Goal: Task Accomplishment & Management: Use online tool/utility

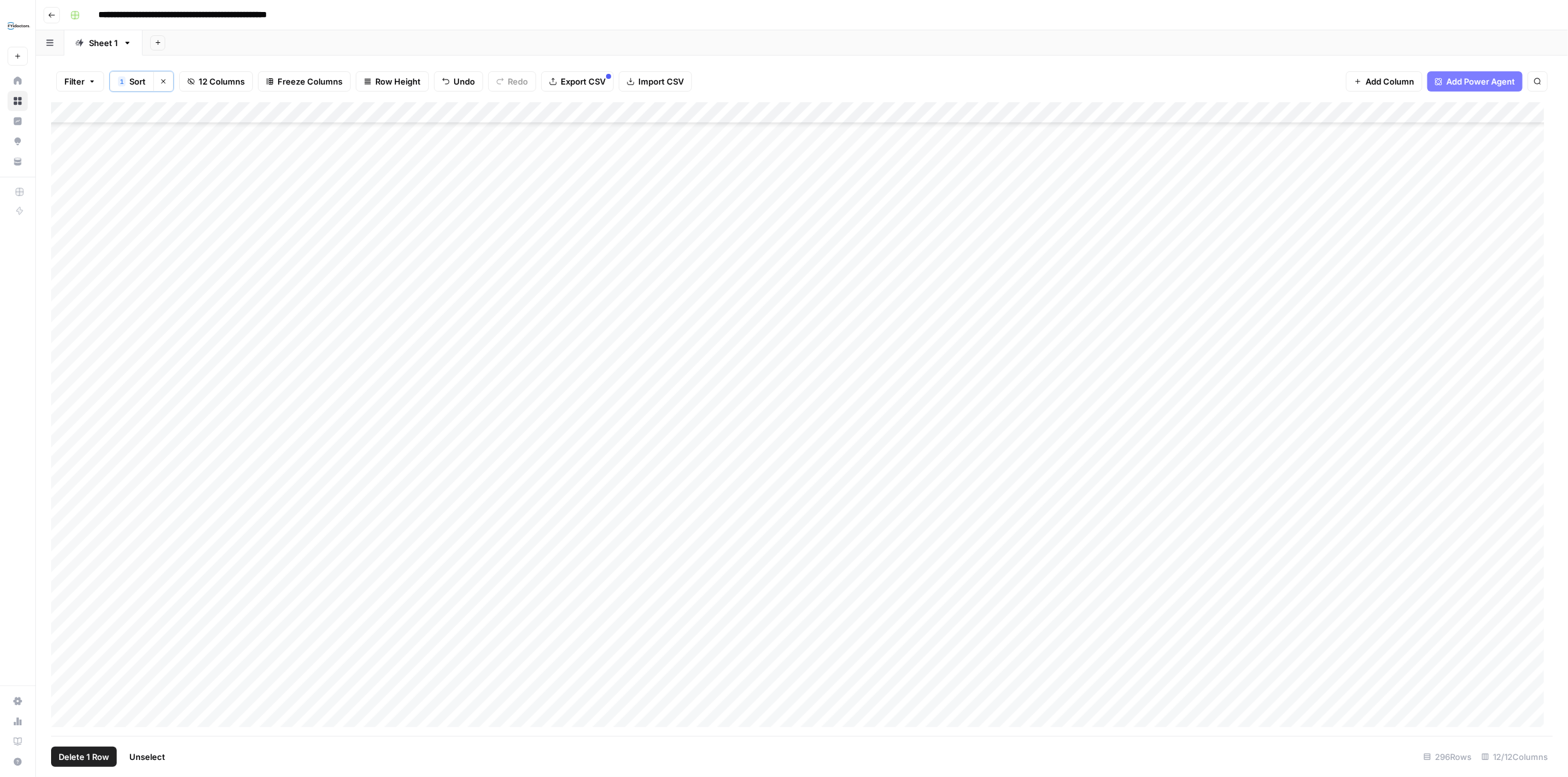
scroll to position [5767, 0]
click at [1256, 674] on div "Add Column" at bounding box center [801, 419] width 1501 height 633
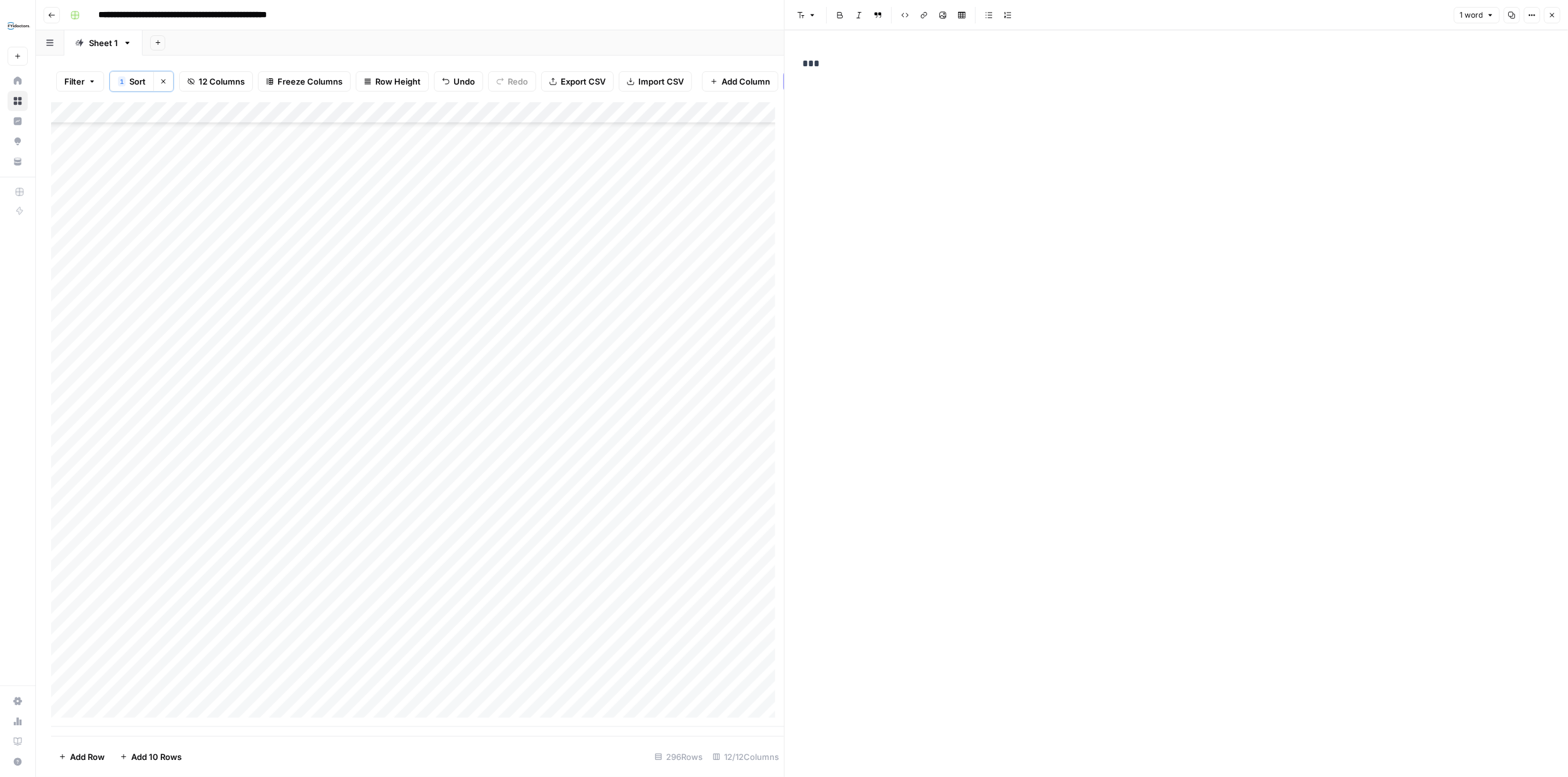
click at [1549, 16] on icon "button" at bounding box center [1552, 16] width 8 height 8
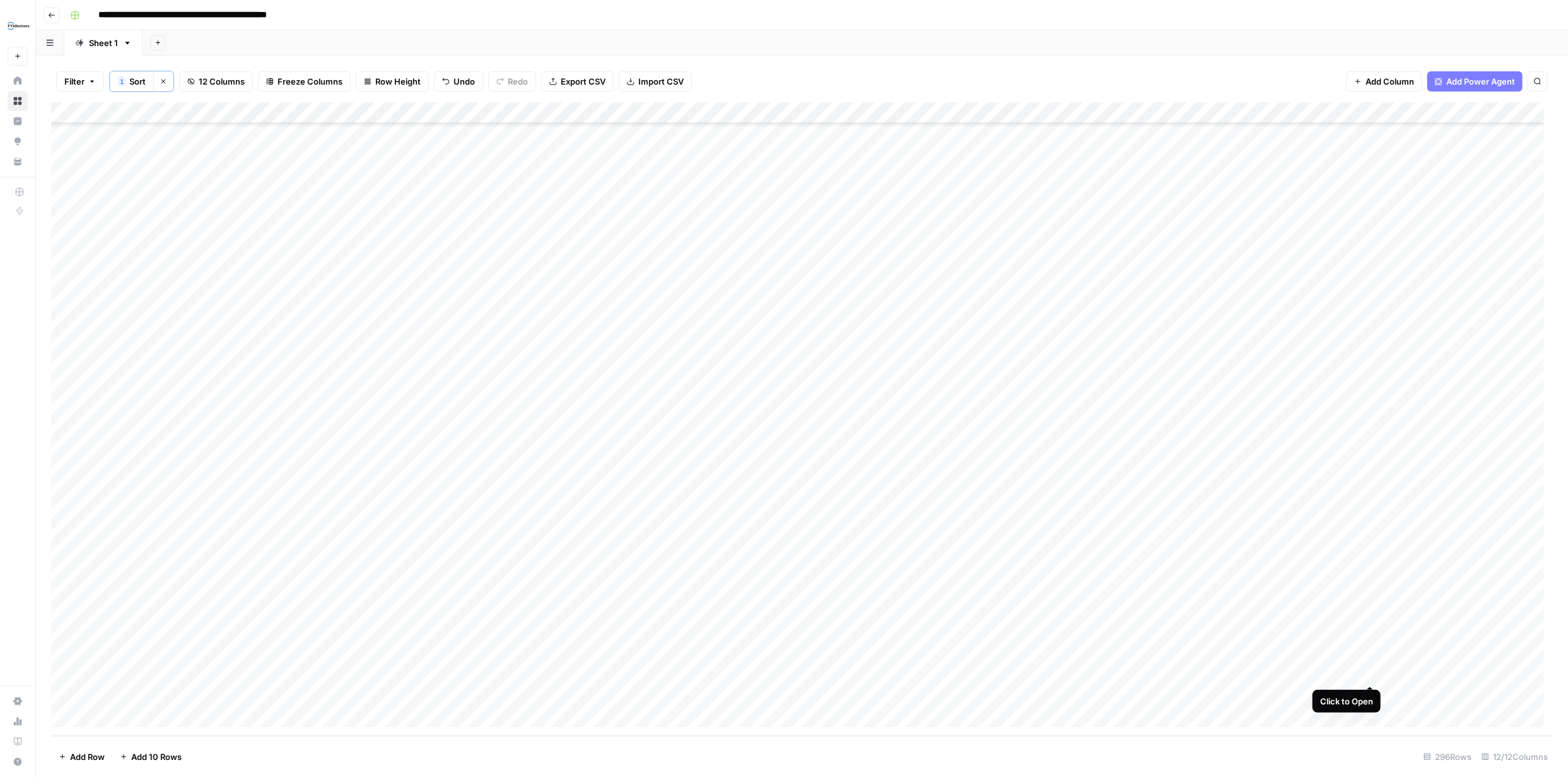
click at [1366, 671] on div "Add Column" at bounding box center [801, 419] width 1501 height 633
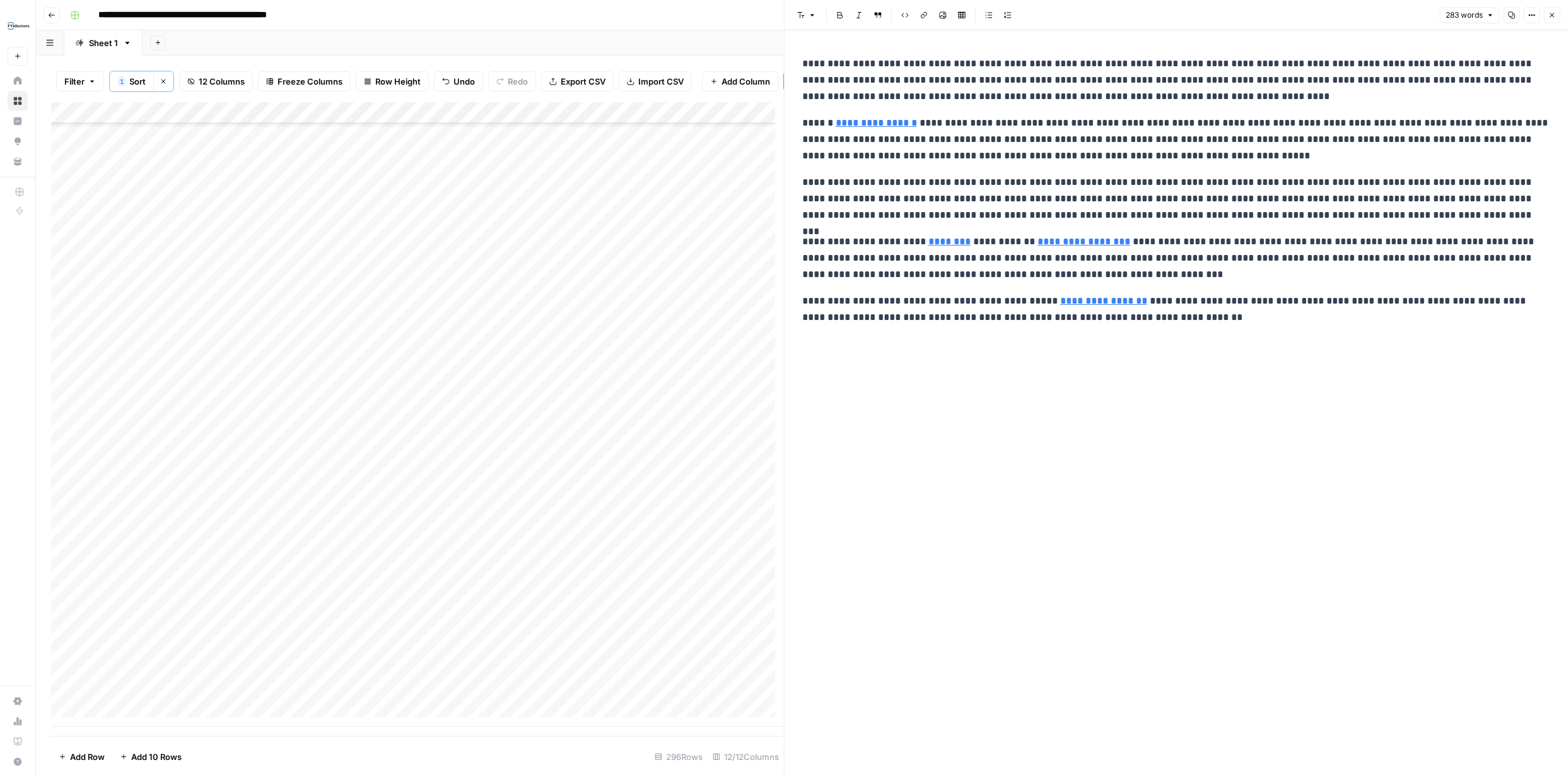
click at [1553, 15] on icon "button" at bounding box center [1552, 16] width 8 height 8
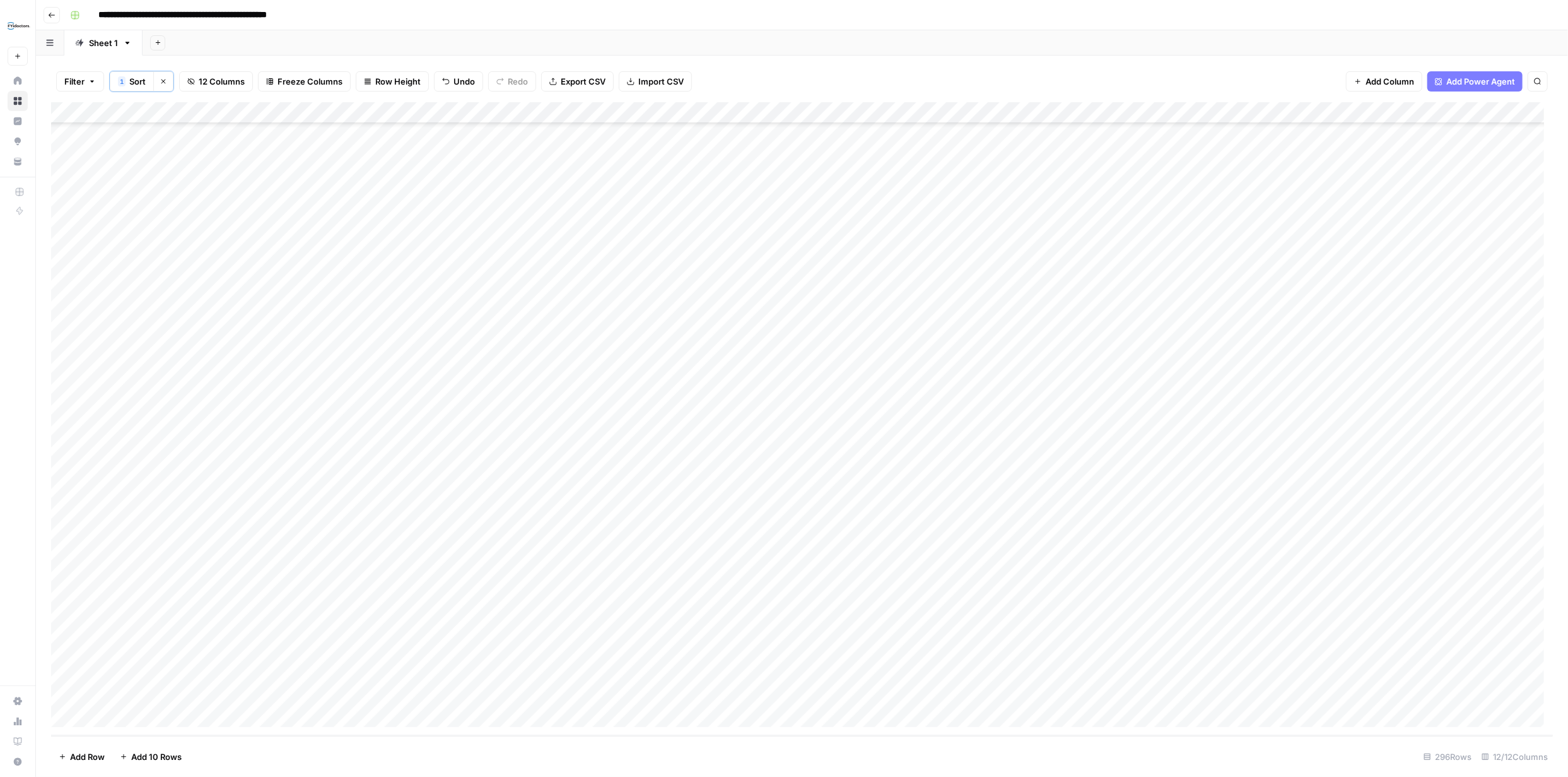
click at [1145, 673] on div "Add Column" at bounding box center [801, 419] width 1501 height 633
click at [1255, 651] on div "Add Column" at bounding box center [801, 419] width 1501 height 633
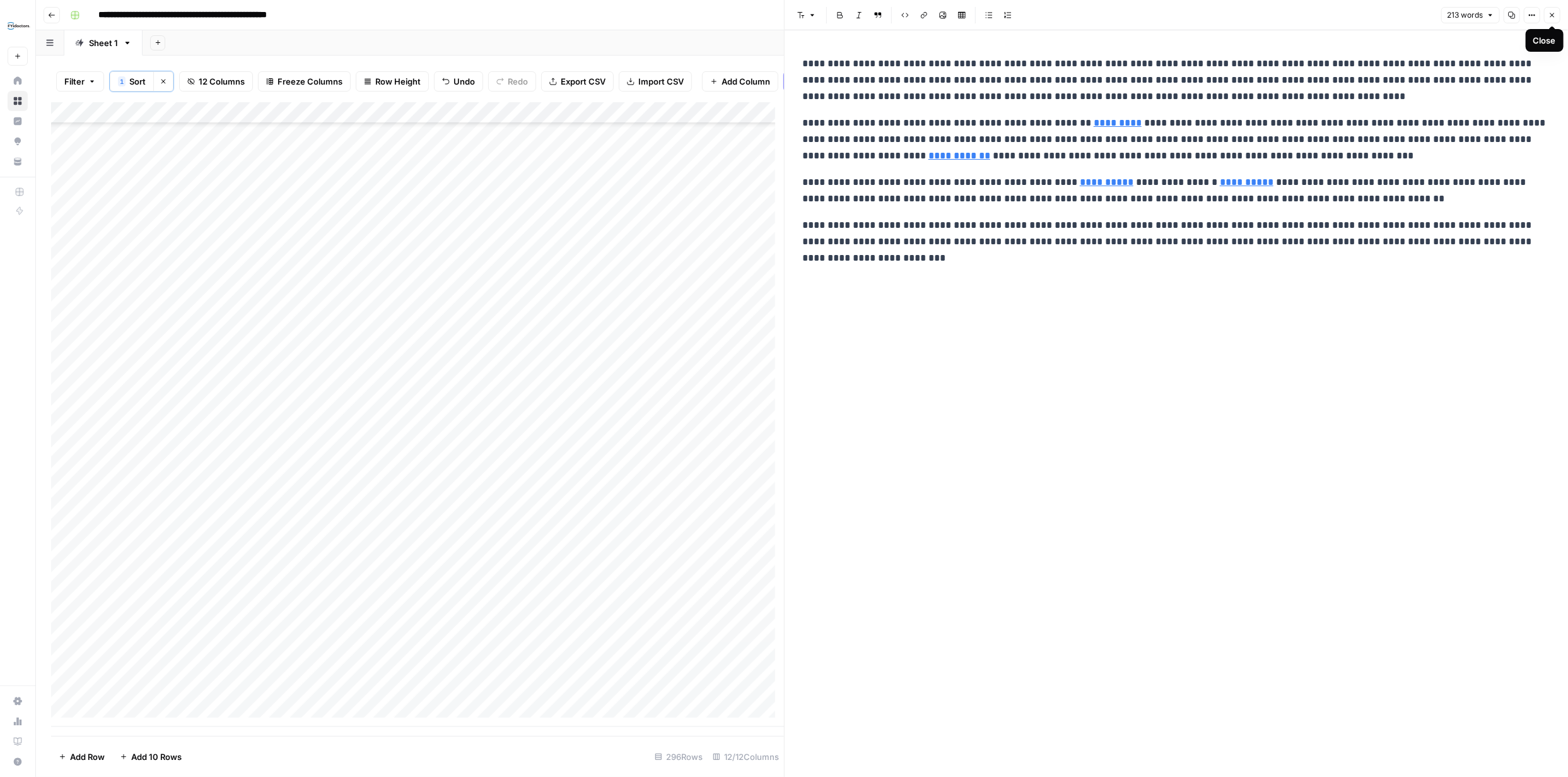
click at [1546, 18] on button "Close" at bounding box center [1551, 15] width 17 height 17
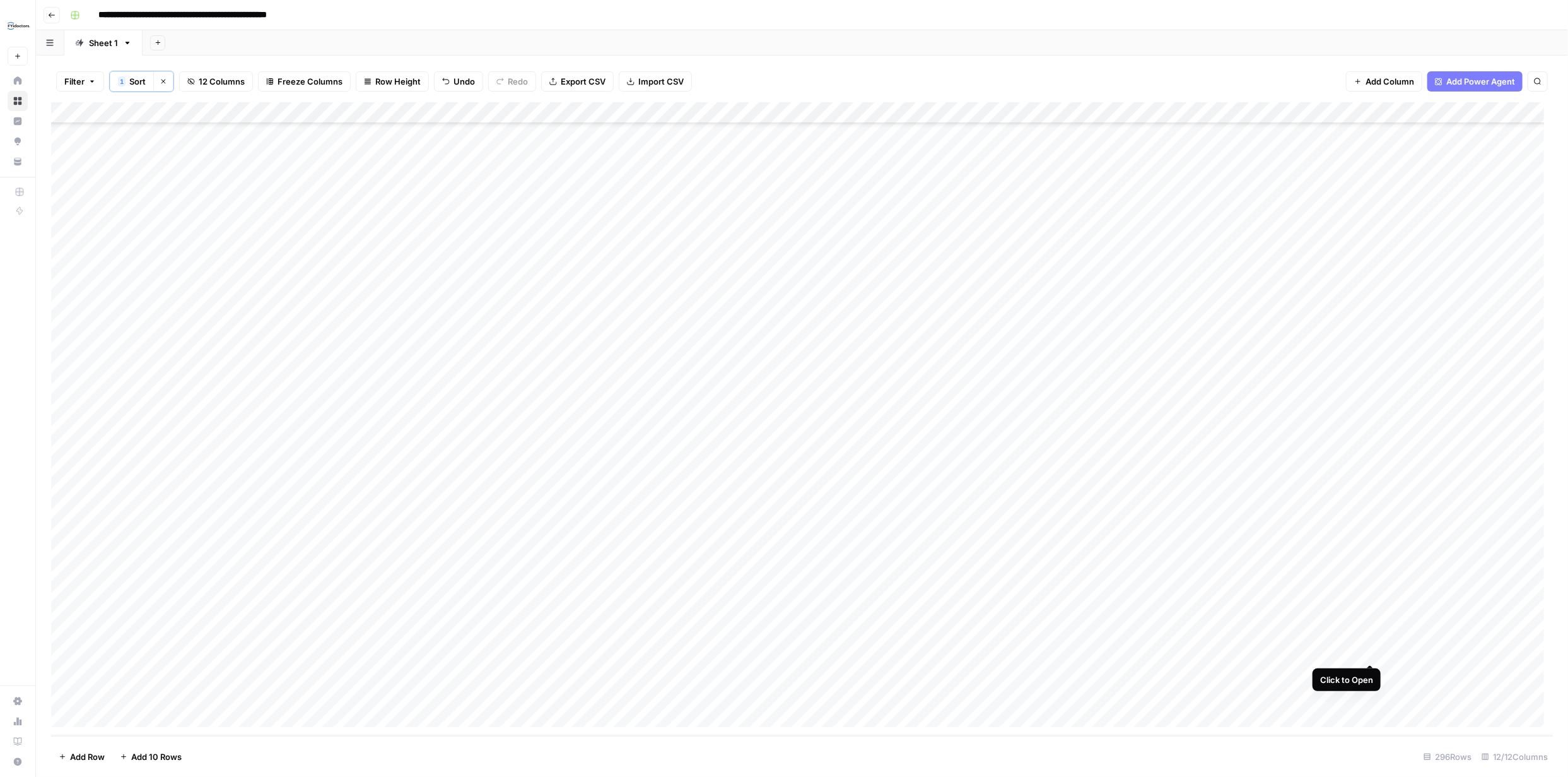
click at [1370, 650] on div "Add Column" at bounding box center [801, 419] width 1501 height 633
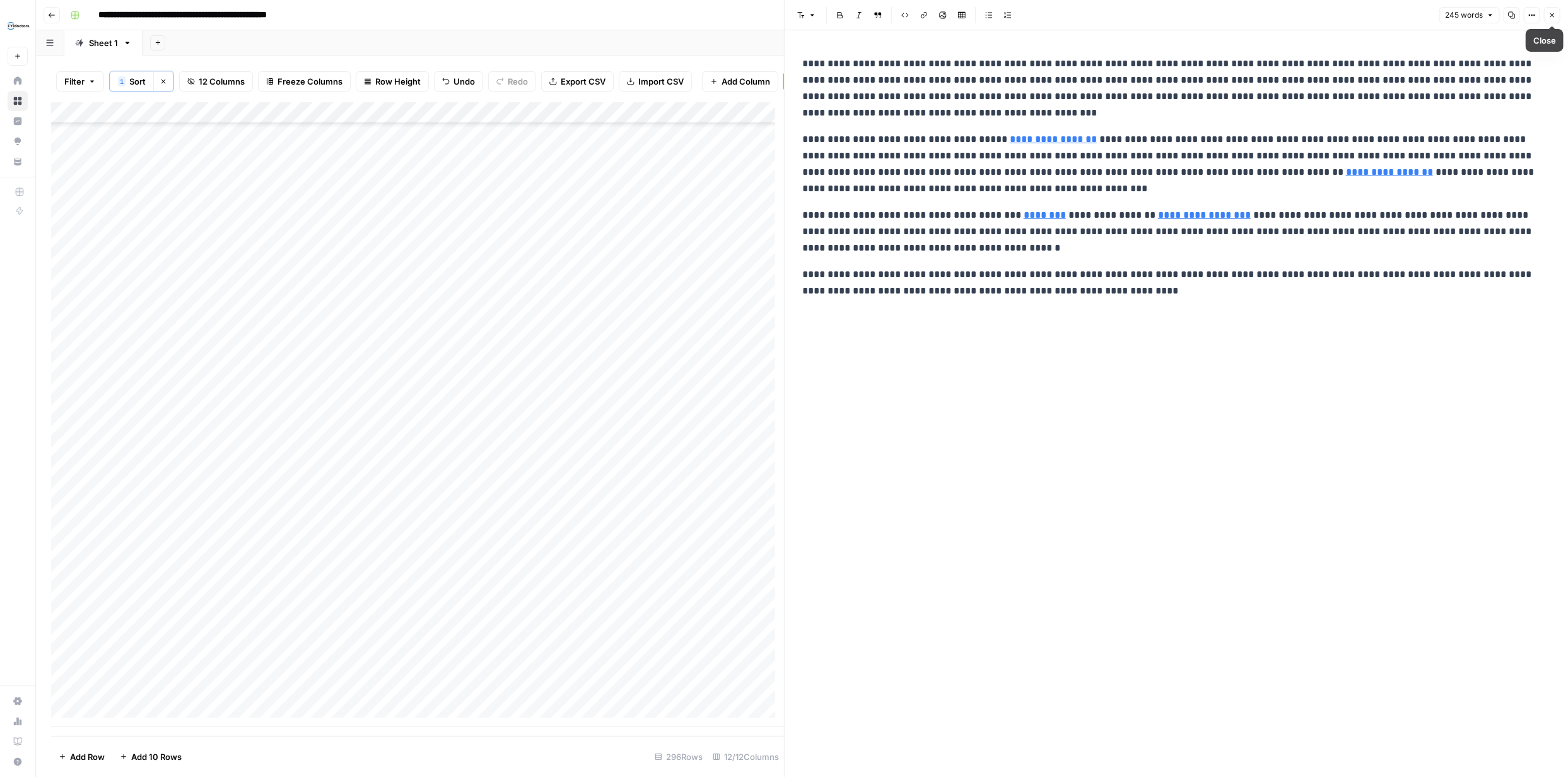
click at [1548, 13] on icon "button" at bounding box center [1552, 16] width 8 height 8
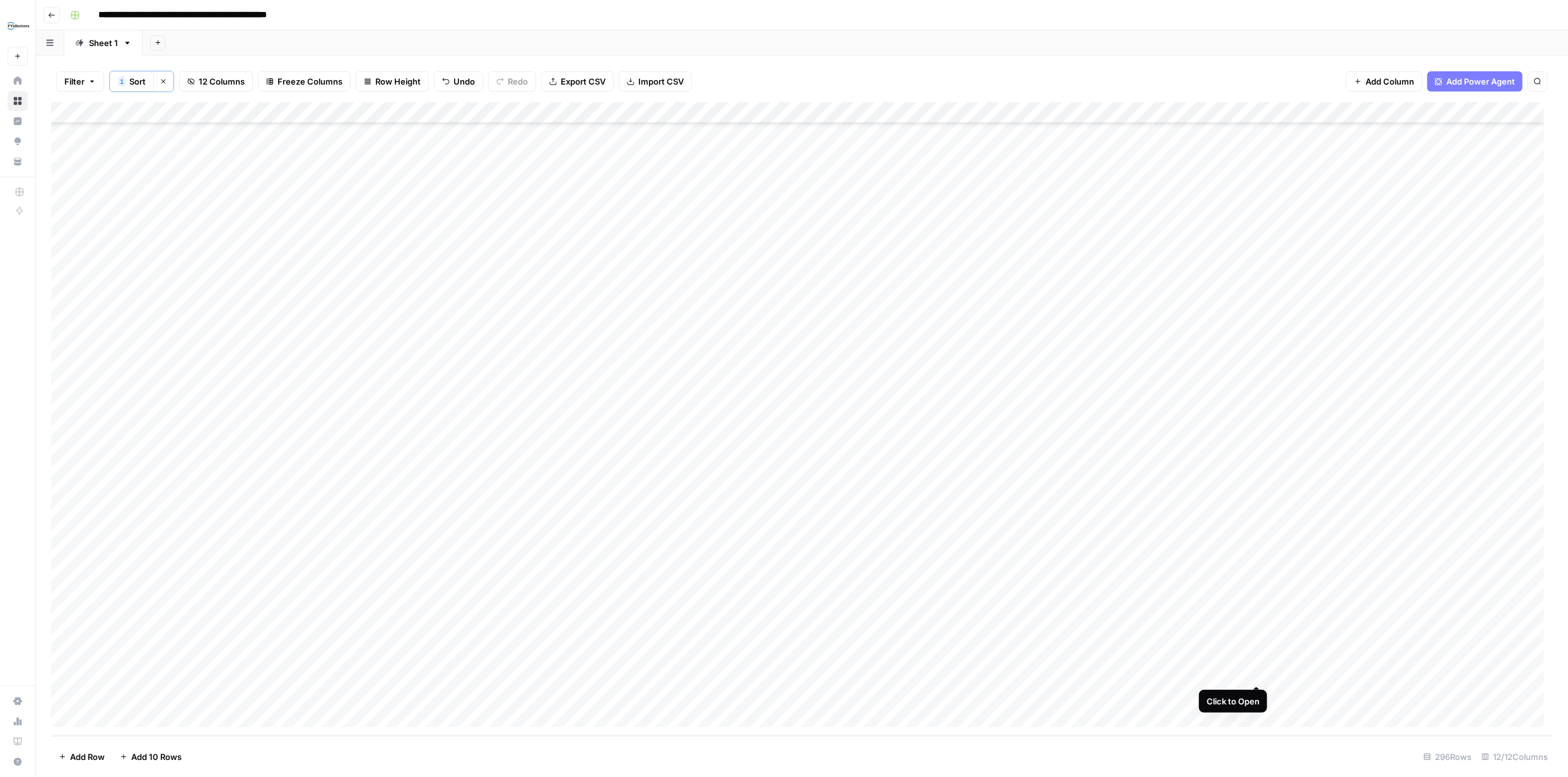
click at [1257, 672] on div "Add Column" at bounding box center [801, 419] width 1501 height 633
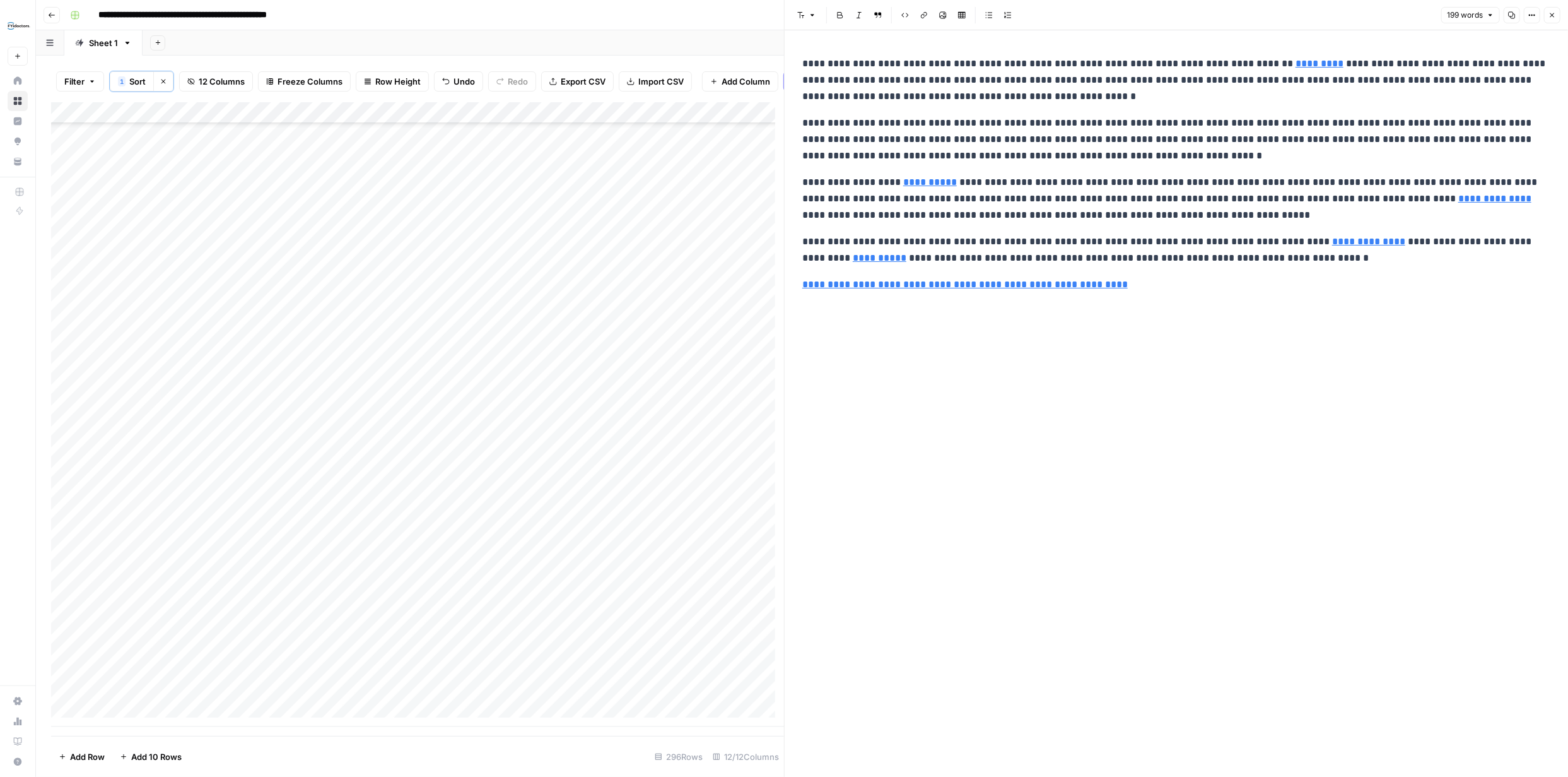
click at [1550, 13] on icon "button" at bounding box center [1552, 15] width 4 height 4
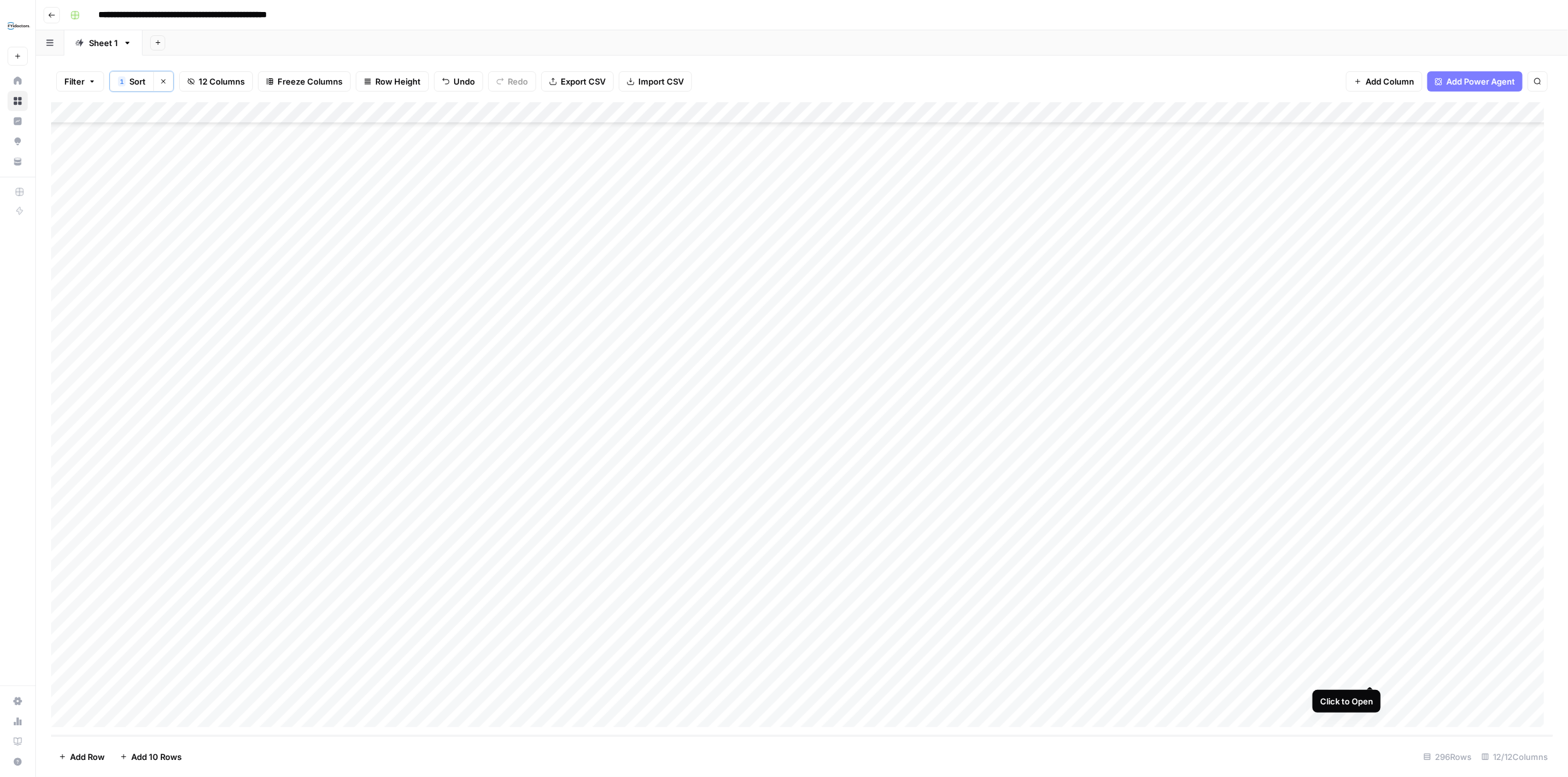
click at [1369, 674] on div "Add Column" at bounding box center [801, 419] width 1501 height 633
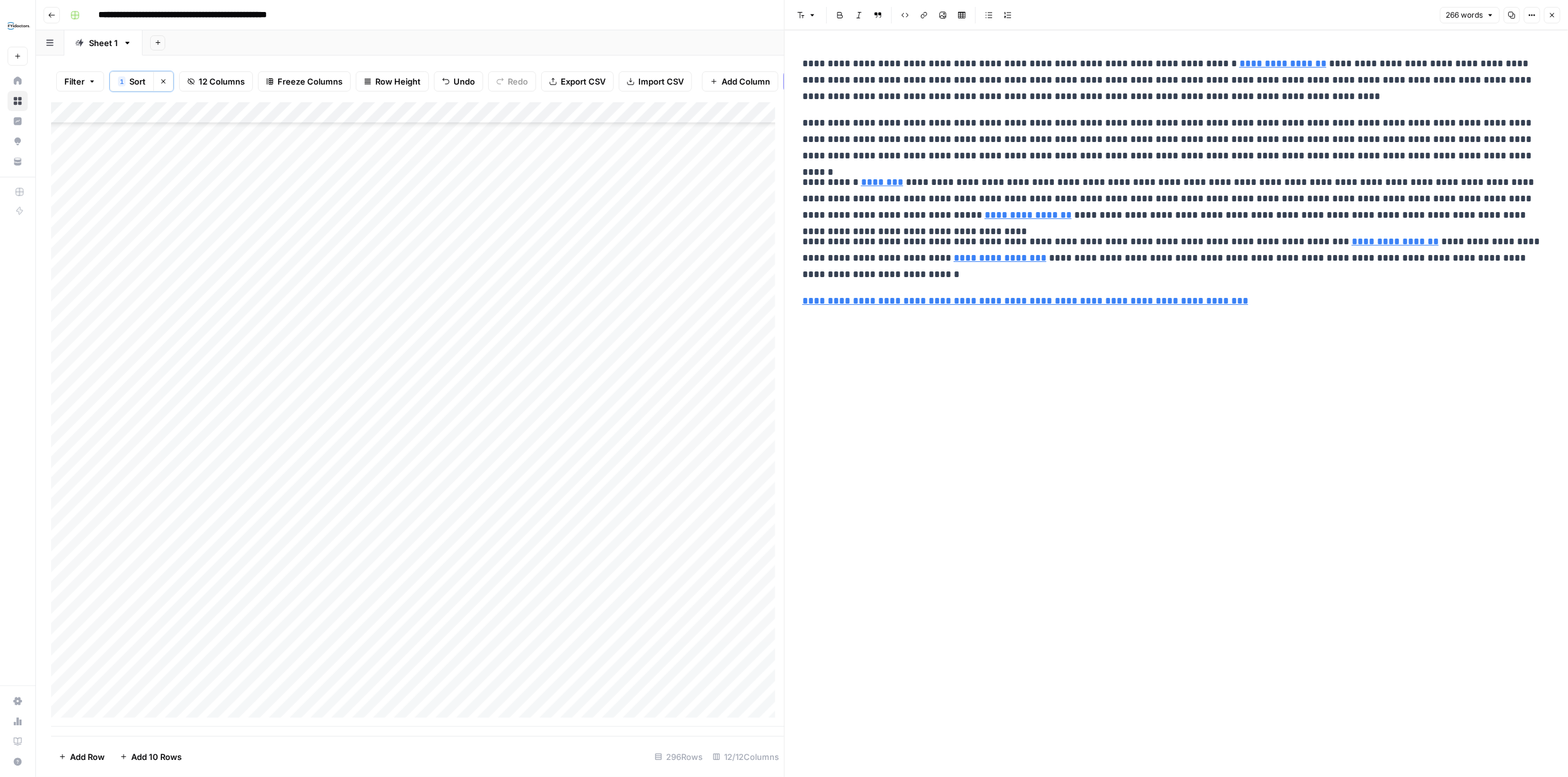
click at [1552, 15] on icon "button" at bounding box center [1552, 15] width 4 height 4
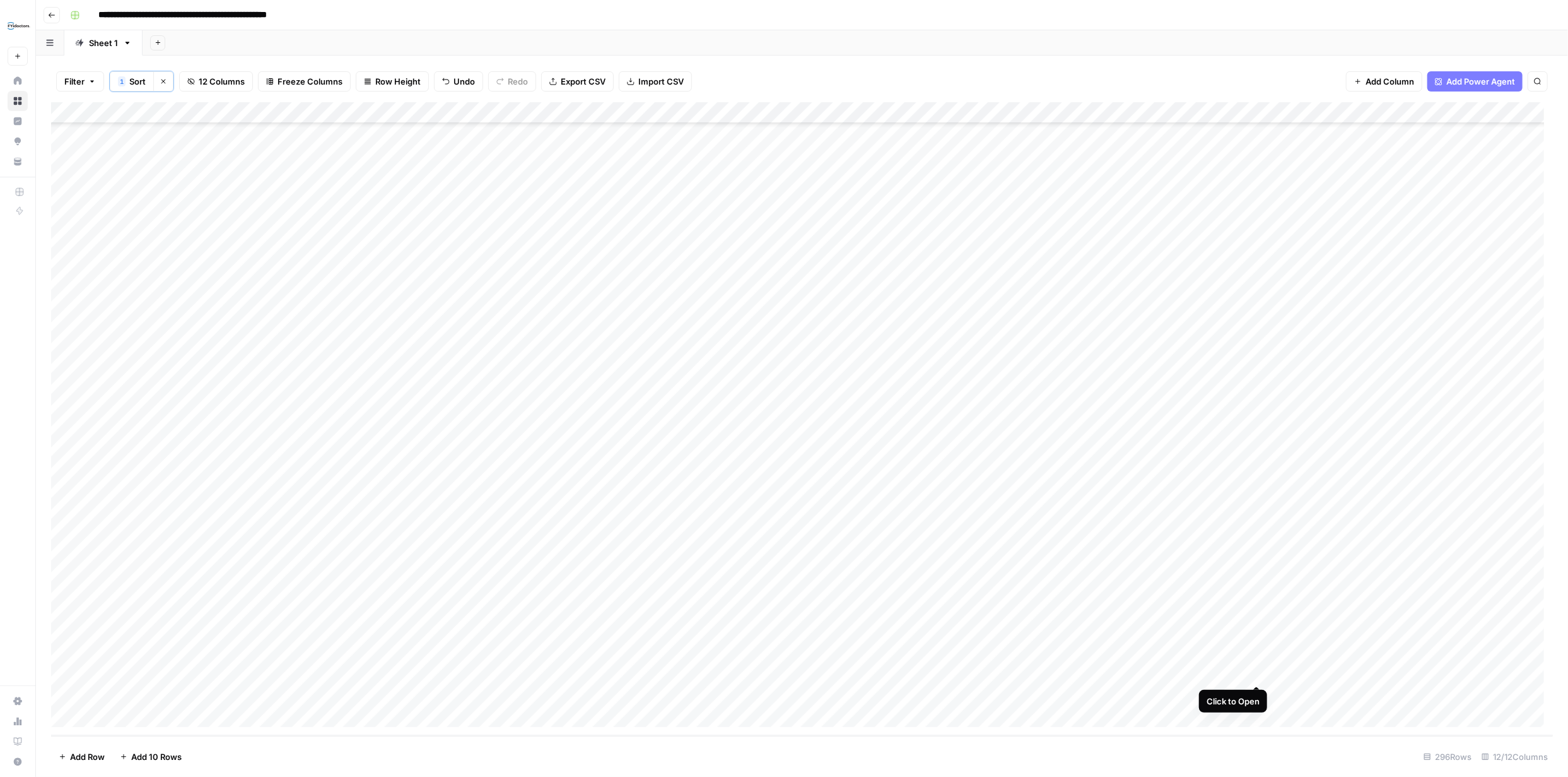
click at [1255, 674] on div "Add Column" at bounding box center [801, 419] width 1501 height 633
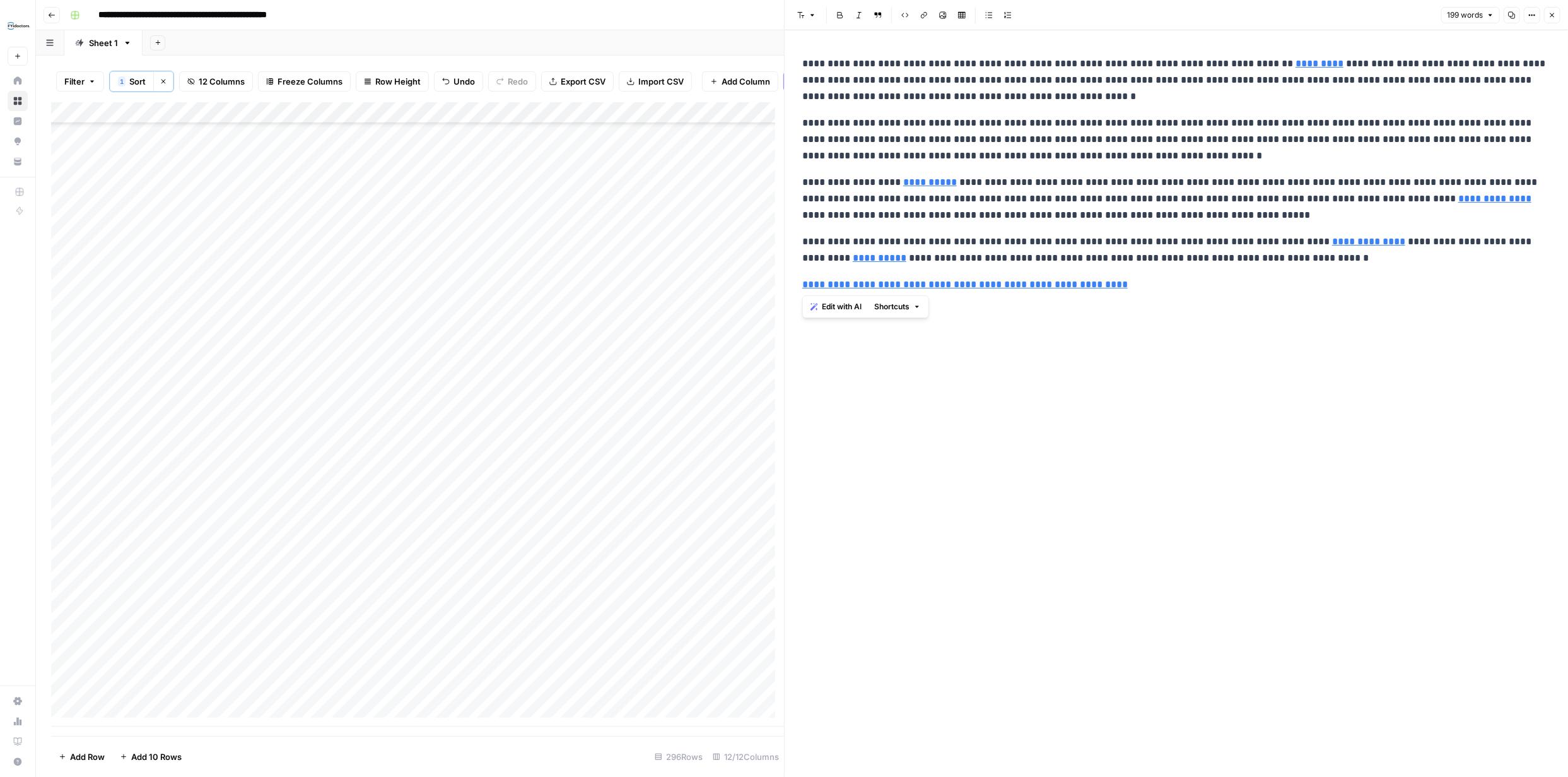
drag, startPoint x: 1106, startPoint y: 291, endPoint x: 801, endPoint y: 61, distance: 382.0
click at [801, 61] on div "**********" at bounding box center [1175, 173] width 763 height 247
copy div "**********"
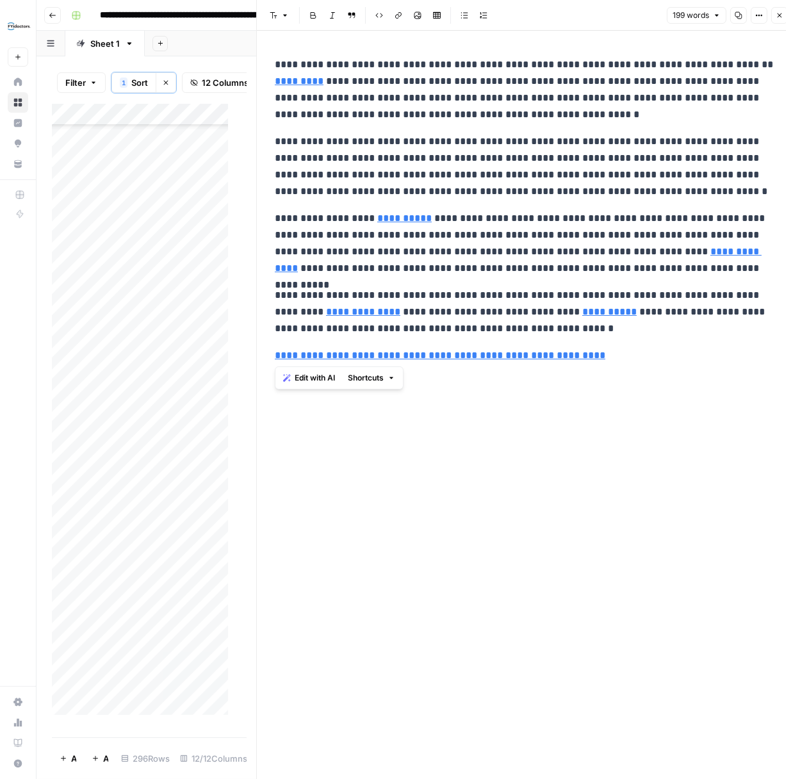
copy div "**********"
click at [780, 16] on icon "button" at bounding box center [780, 16] width 8 height 8
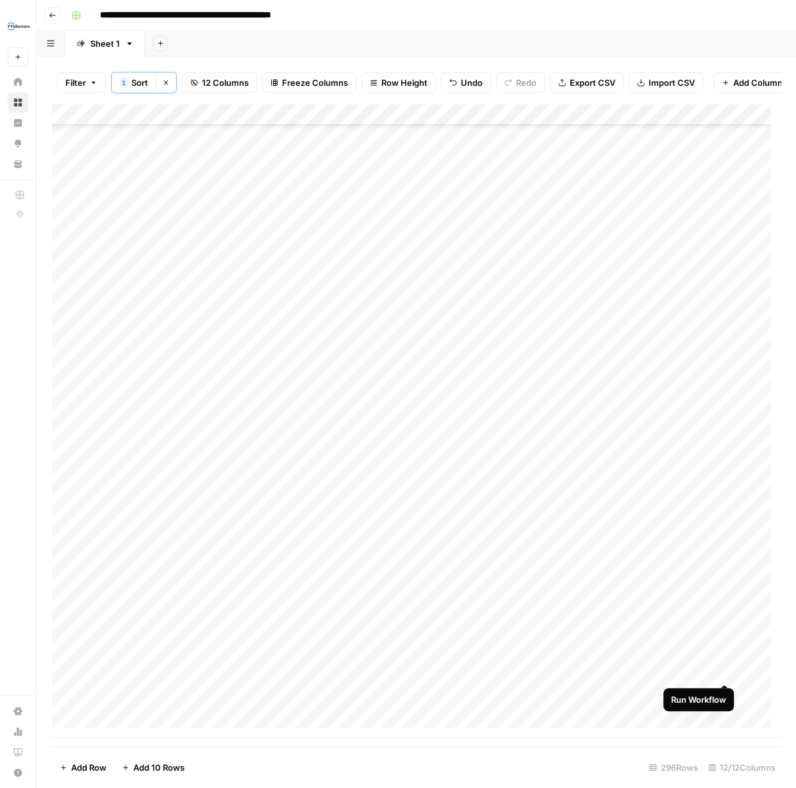
click at [722, 669] on div "Add Column" at bounding box center [416, 421] width 728 height 634
click at [708, 669] on div "Add Column" at bounding box center [416, 421] width 728 height 634
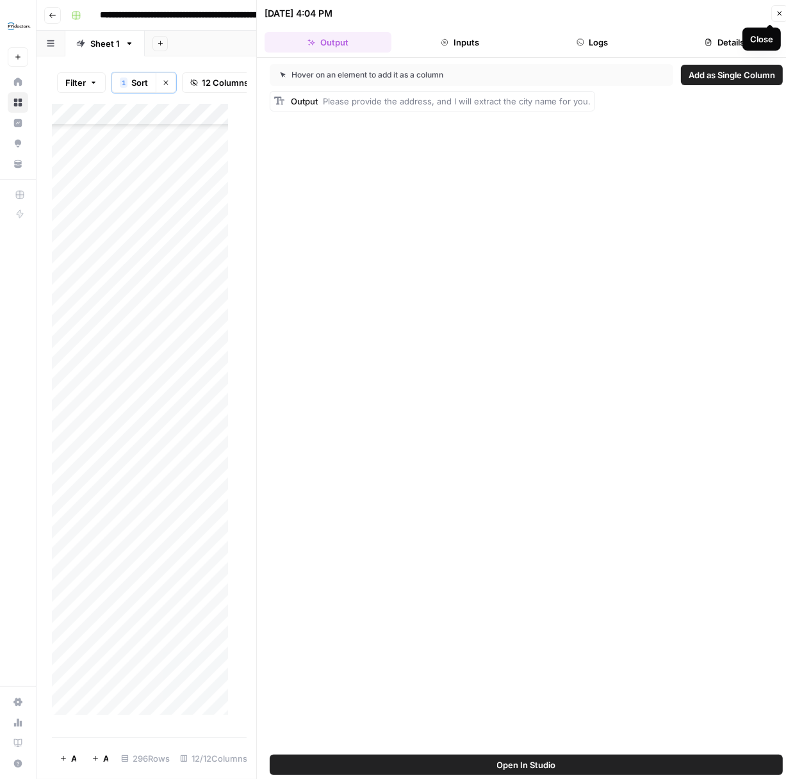
click at [780, 13] on icon "button" at bounding box center [780, 14] width 4 height 4
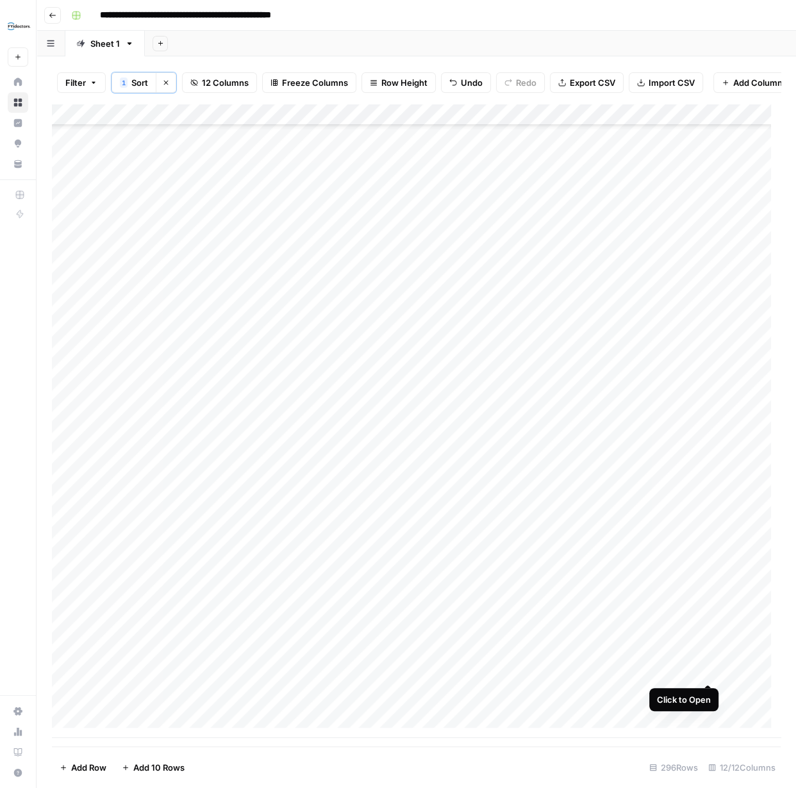
click at [707, 671] on div "Add Column" at bounding box center [416, 421] width 728 height 634
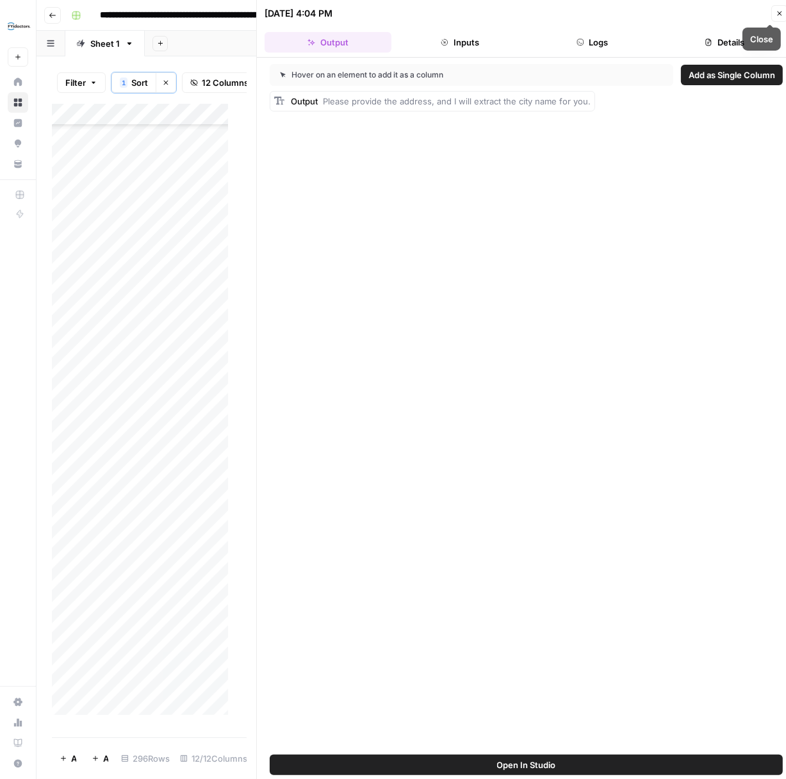
click at [776, 16] on icon "button" at bounding box center [780, 14] width 8 height 8
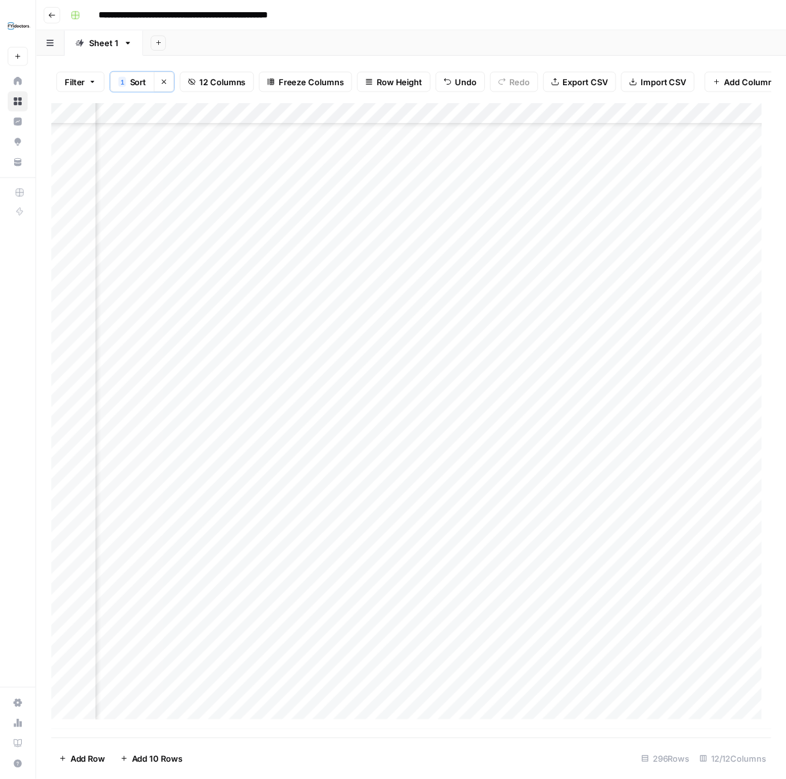
scroll to position [5856, 694]
click at [581, 669] on div "Add Column" at bounding box center [416, 421] width 728 height 634
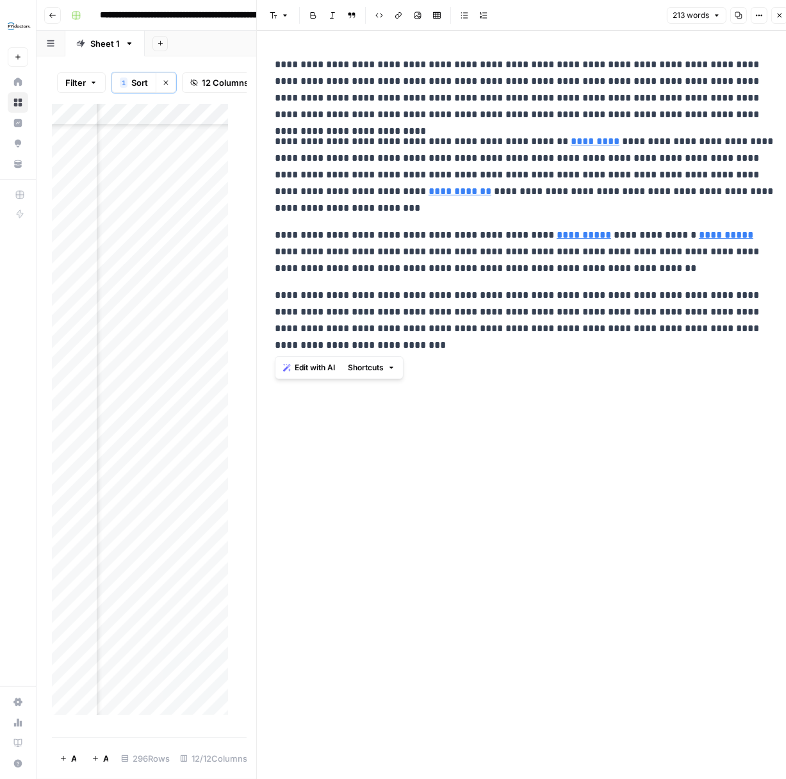
drag, startPoint x: 332, startPoint y: 343, endPoint x: 292, endPoint y: 76, distance: 270.2
click at [275, 66] on div "**********" at bounding box center [526, 205] width 518 height 308
copy div "**********"
